Goal: Task Accomplishment & Management: Use online tool/utility

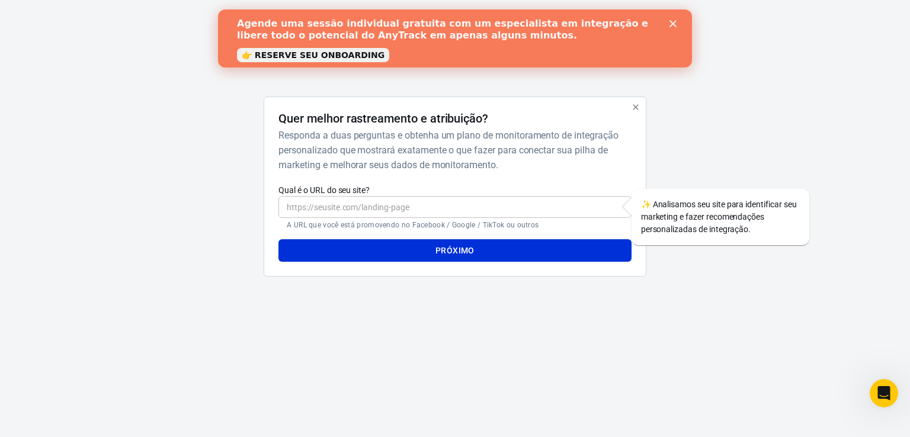
click at [674, 20] on icon "Fechar" at bounding box center [672, 23] width 7 height 7
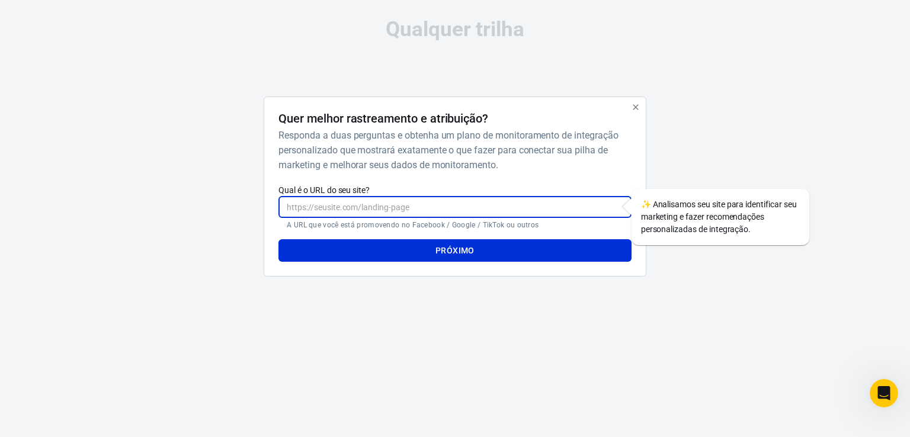
paste input "[DOMAIN_NAME]"
type input "[DOMAIN_NAME]"
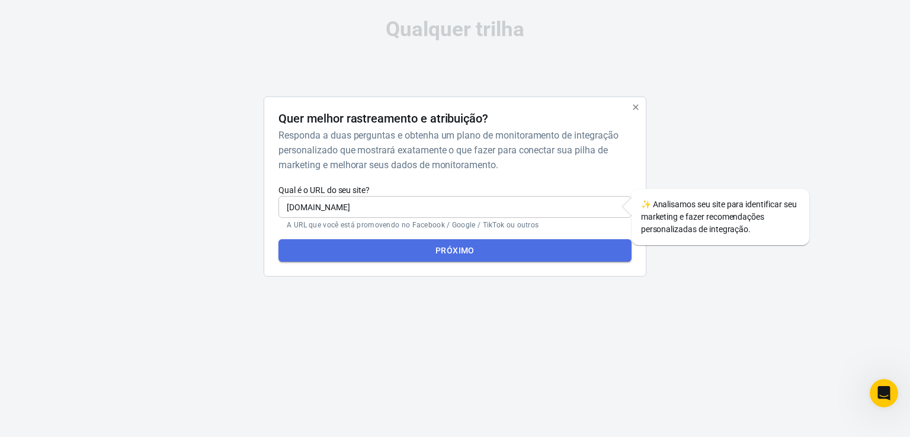
click at [468, 256] on font "Próximo" at bounding box center [454, 250] width 39 height 15
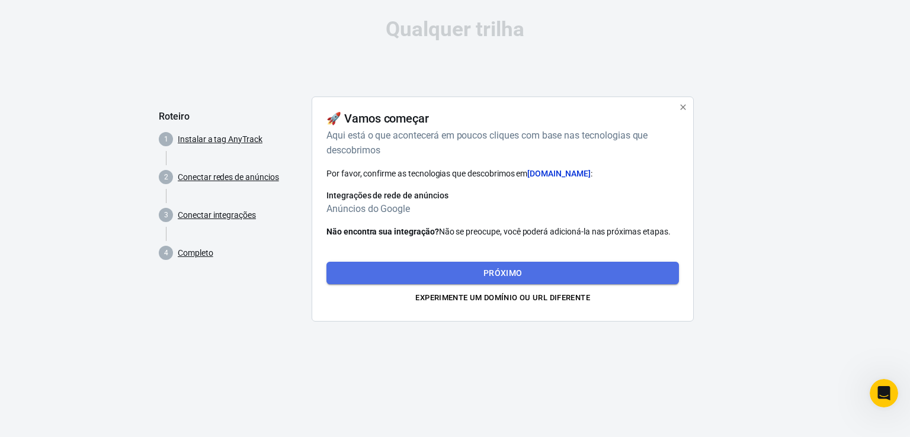
click at [535, 271] on button "Próximo" at bounding box center [502, 273] width 352 height 23
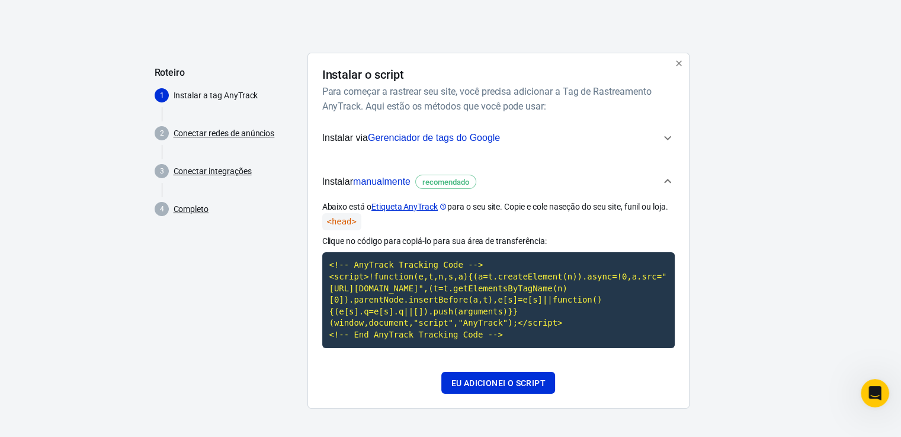
scroll to position [43, 0]
